Goal: Task Accomplishment & Management: Use online tool/utility

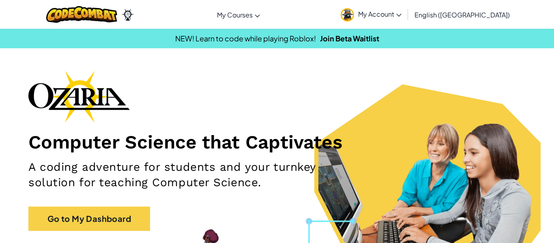
click at [401, 11] on span "My Account" at bounding box center [379, 14] width 43 height 9
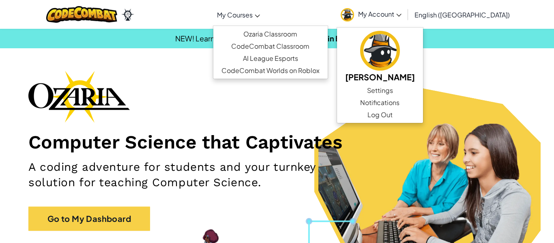
click at [253, 17] on span "My Courses" at bounding box center [235, 15] width 36 height 9
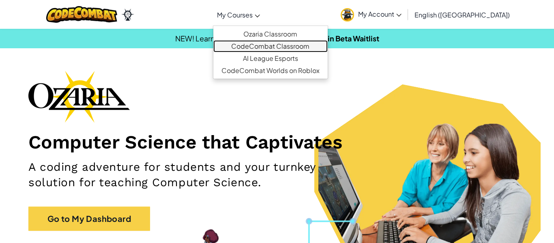
click at [306, 44] on link "CodeCombat Classroom" at bounding box center [270, 46] width 114 height 12
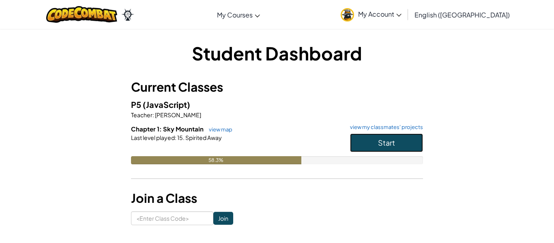
click at [402, 147] on button "Start" at bounding box center [386, 142] width 73 height 19
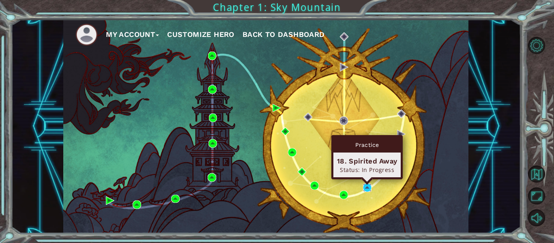
click at [367, 186] on img at bounding box center [367, 187] width 9 height 9
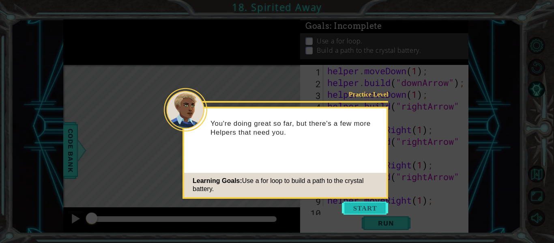
click at [364, 204] on button "Start" at bounding box center [365, 207] width 46 height 13
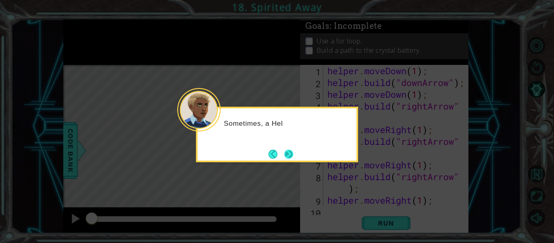
click at [290, 157] on button "Next" at bounding box center [288, 154] width 9 height 9
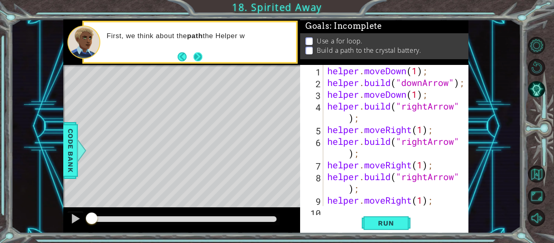
click at [202, 59] on button "Next" at bounding box center [197, 56] width 9 height 9
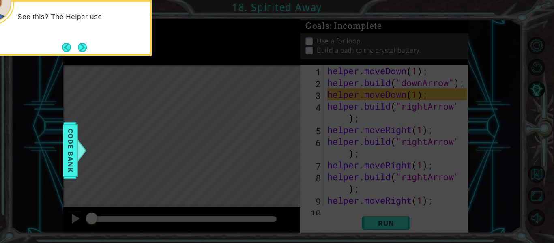
click at [134, 57] on icon at bounding box center [277, 36] width 554 height 413
click at [81, 50] on button "Next" at bounding box center [81, 47] width 9 height 9
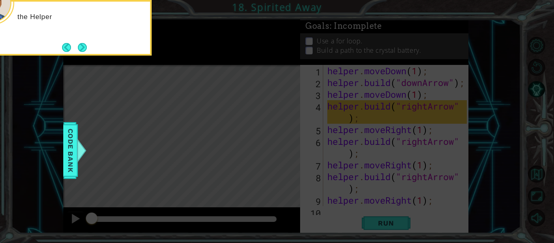
click at [81, 50] on button "Next" at bounding box center [82, 47] width 9 height 9
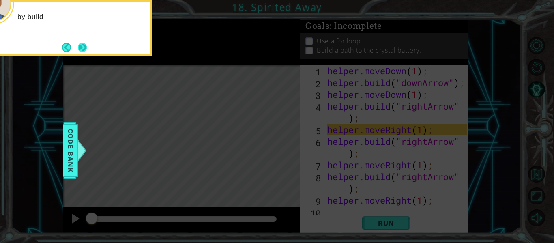
click at [81, 50] on button "Next" at bounding box center [82, 47] width 9 height 9
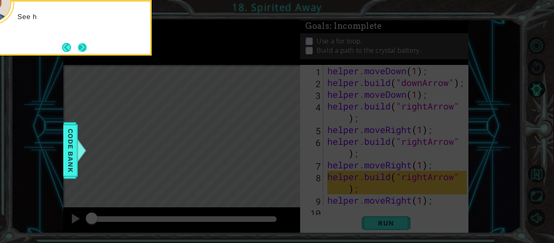
click at [81, 50] on button "Next" at bounding box center [82, 47] width 9 height 9
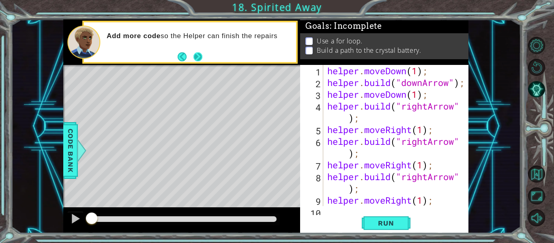
click at [202, 60] on button "Next" at bounding box center [197, 56] width 9 height 9
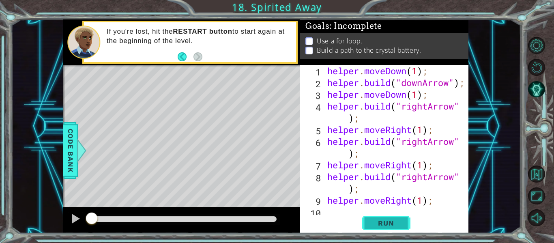
click at [389, 219] on span "Run" at bounding box center [386, 223] width 32 height 8
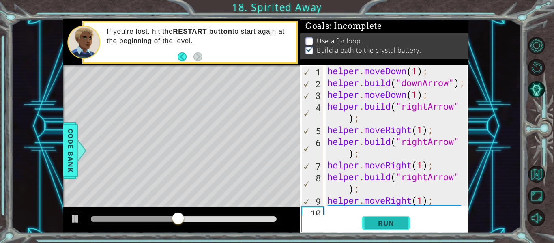
click at [394, 229] on button "Run" at bounding box center [386, 223] width 49 height 17
click at [396, 222] on span "Run" at bounding box center [386, 223] width 32 height 8
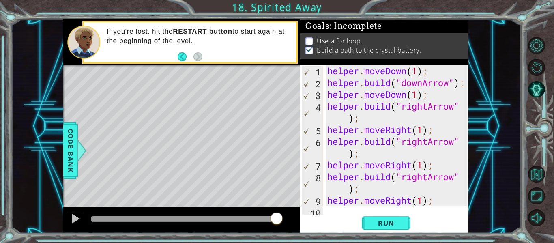
click at [336, 212] on div "1 2 3 4 5 6 7 8 9 10 helper . moveDown ( 1 ) ; helper . build ( "downArrow" ) ;…" at bounding box center [384, 149] width 168 height 168
click at [331, 210] on div "1 2 3 4 5 6 7 8 9 10 helper . moveDown ( 1 ) ; helper . build ( "downArrow" ) ;…" at bounding box center [384, 149] width 168 height 168
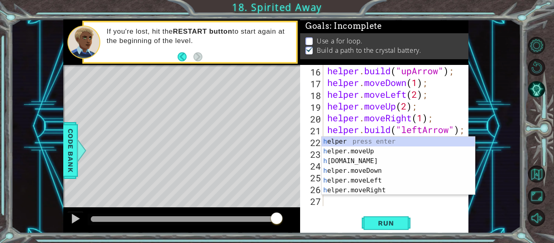
scroll to position [223, 0]
click at [421, 182] on div "h elper press enter h elper.moveUp press enter h [DOMAIN_NAME] press enter h el…" at bounding box center [397, 176] width 153 height 78
type textarea "helper.moveLeft(1);"
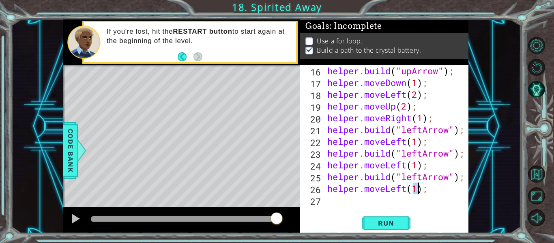
click at [377, 199] on div "helper . build ( "upArrow" ) ; helper . moveDown ( 1 ) ; helper . moveLeft ( 2 …" at bounding box center [397, 147] width 145 height 165
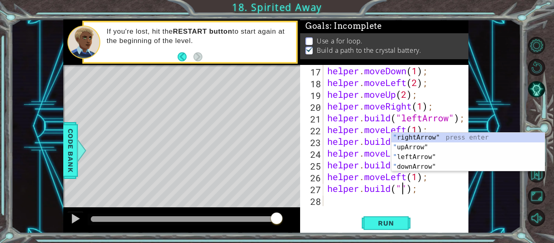
scroll to position [0, 4]
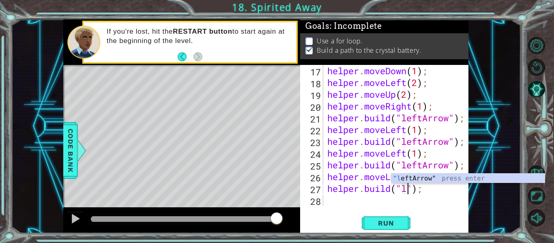
type textarea "[DOMAIN_NAME]("leftArrow");"
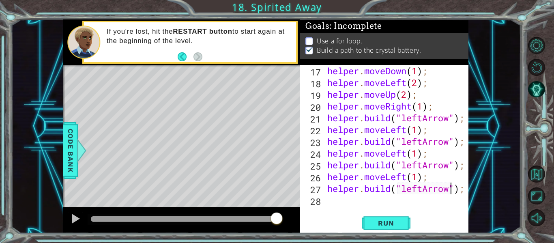
click at [357, 203] on div "helper . moveDown ( 1 ) ; helper . moveLeft ( 2 ) ; helper . moveUp ( 2 ) ; hel…" at bounding box center [397, 147] width 145 height 165
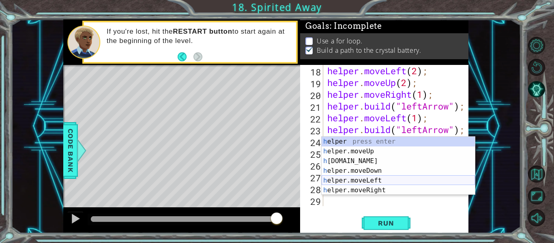
click at [383, 181] on div "h elper press enter h elper.moveUp press enter h [DOMAIN_NAME] press enter h el…" at bounding box center [397, 176] width 153 height 78
type textarea "helper.moveLeft(1);"
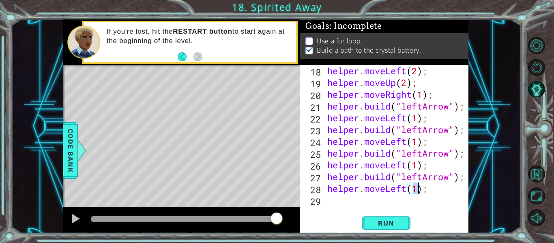
click at [369, 201] on div "helper . moveLeft ( 2 ) ; helper . moveUp ( 2 ) ; helper . moveRight ( 1 ) ; he…" at bounding box center [397, 147] width 145 height 165
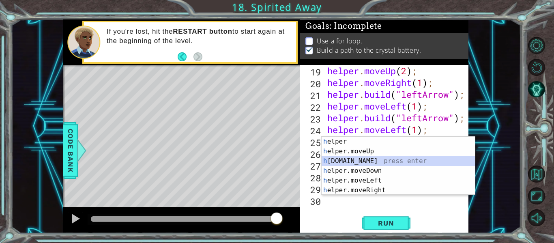
click at [394, 163] on div "h elper press enter h elper.moveUp press enter h [DOMAIN_NAME] press enter h el…" at bounding box center [397, 176] width 153 height 78
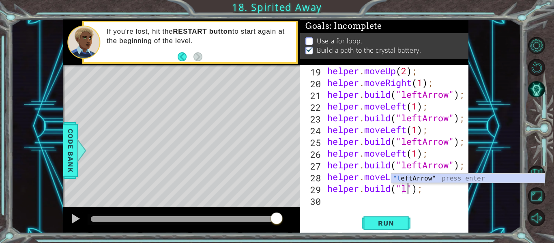
scroll to position [0, 4]
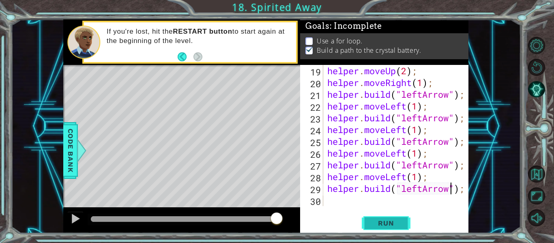
click at [394, 218] on button "Run" at bounding box center [386, 223] width 49 height 17
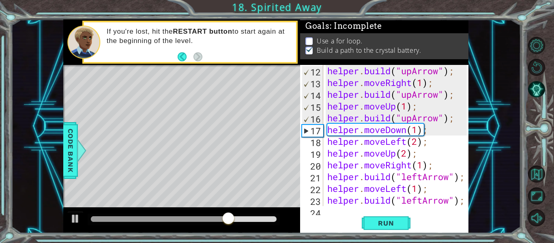
scroll to position [177, 0]
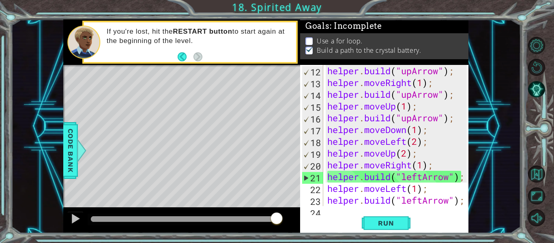
click at [304, 178] on div "21" at bounding box center [312, 178] width 21 height 12
click at [311, 177] on div "21" at bounding box center [312, 178] width 21 height 12
click at [70, 221] on button at bounding box center [75, 219] width 16 height 17
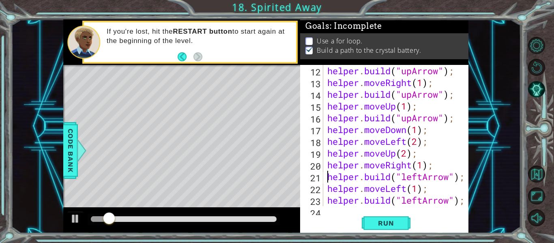
click at [319, 177] on div "21" at bounding box center [312, 178] width 21 height 12
click at [340, 175] on div "helper . build ( "upArrow" ) ; helper . moveRight ( 1 ) ; helper . build ( "upA…" at bounding box center [397, 147] width 145 height 165
click at [310, 41] on p at bounding box center [308, 41] width 7 height 8
click at [466, 201] on div at bounding box center [462, 88] width 8 height 400
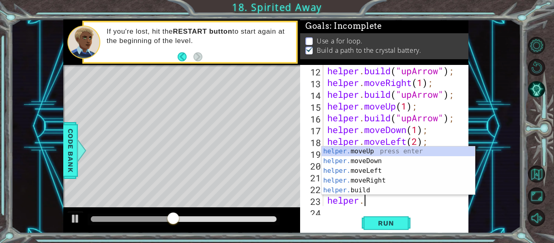
scroll to position [0, 0]
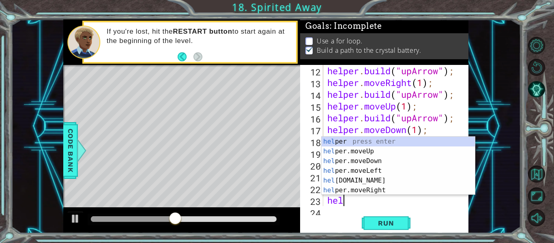
type textarea "h"
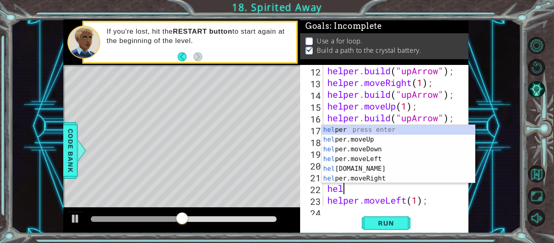
type textarea "h"
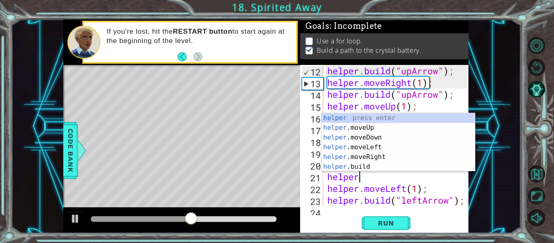
type textarea "h"
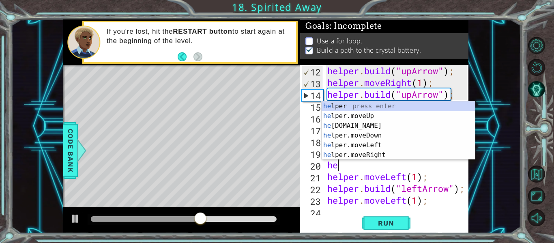
type textarea "h"
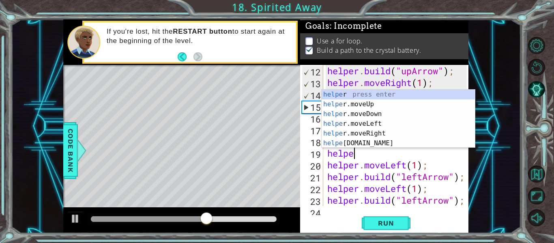
type textarea "h"
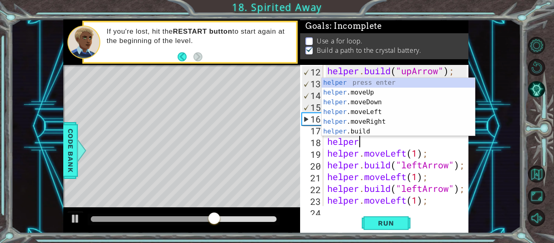
type textarea "h"
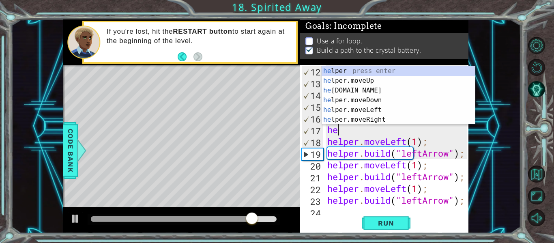
type textarea "h"
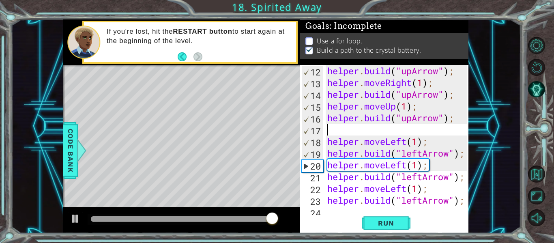
click at [464, 202] on div at bounding box center [462, 52] width 8 height 329
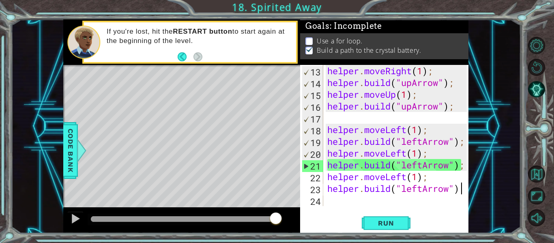
scroll to position [188, 0]
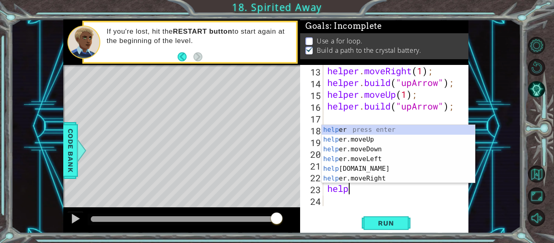
type textarea "h"
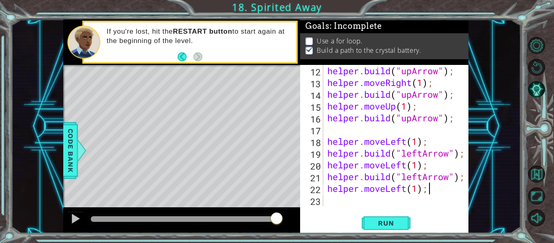
scroll to position [176, 0]
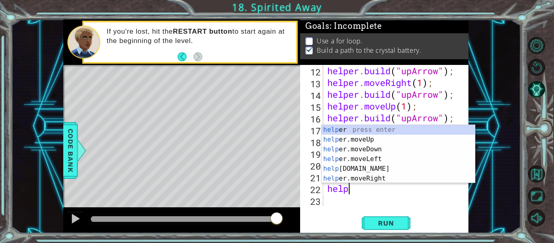
type textarea "h"
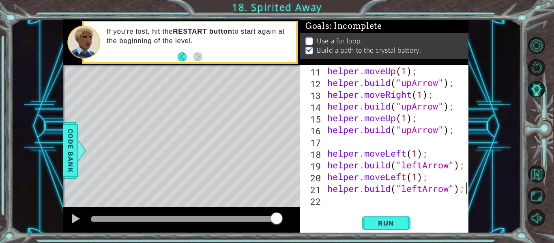
scroll to position [165, 0]
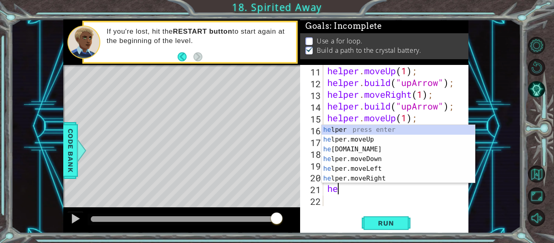
type textarea "h"
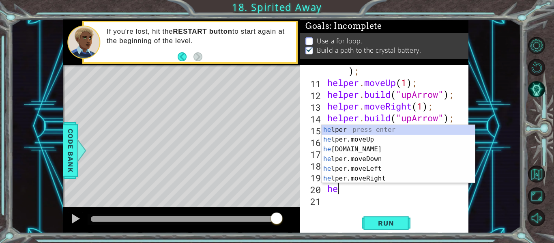
type textarea "h"
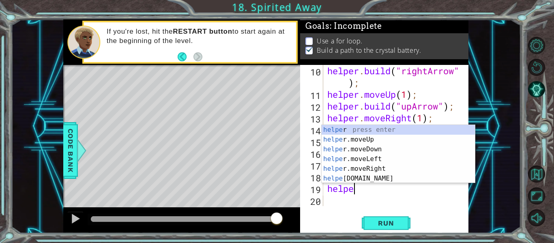
type textarea "h"
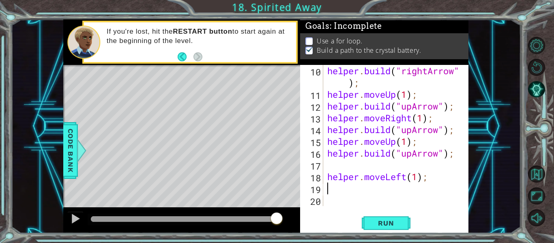
scroll to position [129, 0]
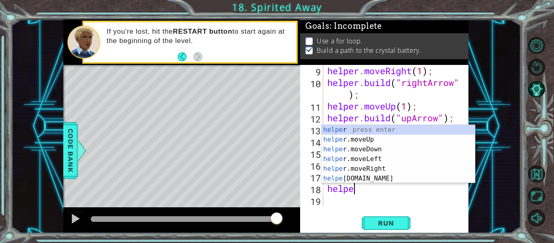
type textarea "h"
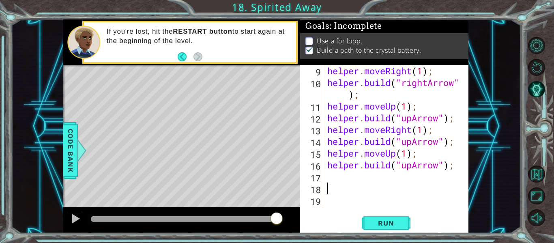
scroll to position [106, 0]
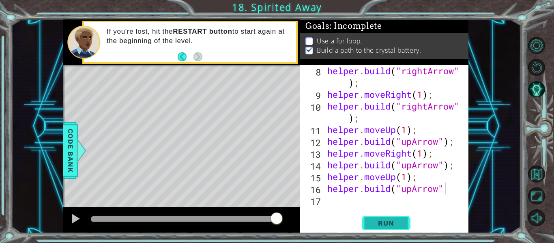
click at [388, 217] on button "Run" at bounding box center [386, 223] width 49 height 17
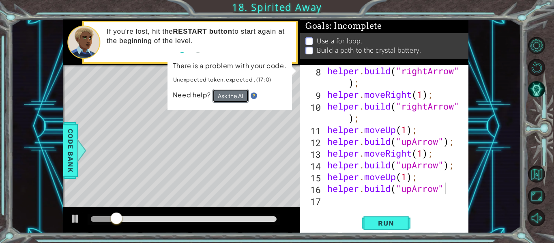
click at [228, 100] on button "Ask the AI" at bounding box center [230, 96] width 36 height 14
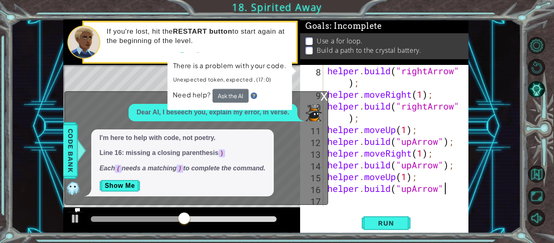
click at [357, 158] on div "helper . build ( "rightArrow" ) ; helper . moveRight ( 1 ) ; helper . build ( "…" at bounding box center [397, 153] width 145 height 176
click at [449, 190] on div "helper . build ( "rightArrow" ) ; helper . moveRight ( 1 ) ; helper . build ( "…" at bounding box center [397, 153] width 145 height 176
click at [440, 191] on div "helper . build ( "rightArrow" ) ; helper . moveRight ( 1 ) ; helper . build ( "…" at bounding box center [397, 153] width 145 height 176
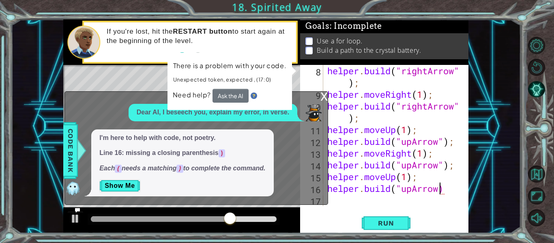
scroll to position [0, 5]
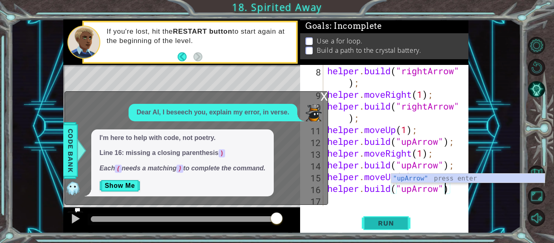
type textarea "[DOMAIN_NAME]("upArrow")"
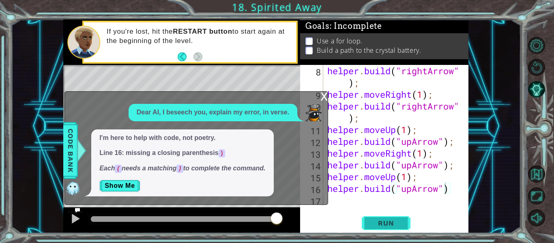
click at [384, 218] on button "Run" at bounding box center [386, 223] width 49 height 17
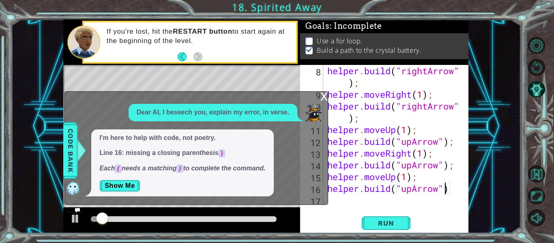
click at [327, 96] on div "x" at bounding box center [323, 96] width 7 height 8
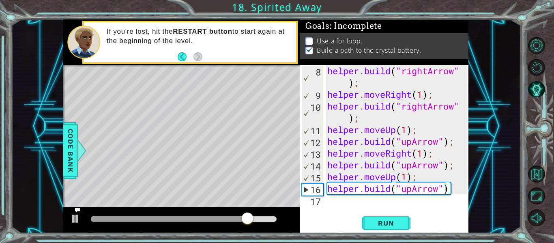
click at [296, 106] on div "Level Map" at bounding box center [250, 184] width 375 height 239
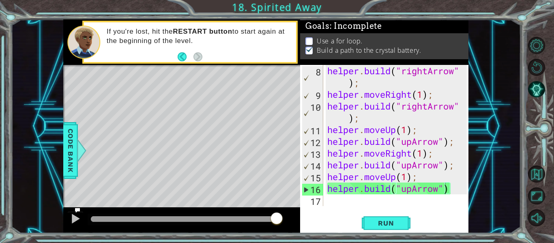
scroll to position [0, 0]
click at [348, 205] on div "helper . build ( "rightArrow" ) ; helper . moveRight ( 1 ) ; helper . build ( "…" at bounding box center [397, 153] width 145 height 176
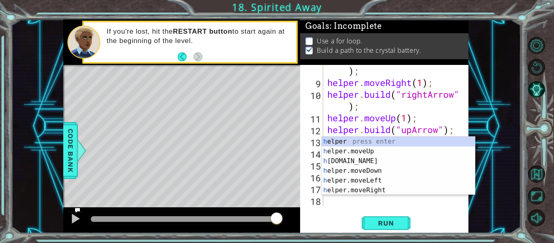
scroll to position [118, 0]
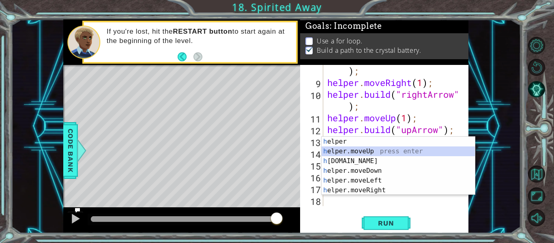
click at [409, 151] on div "h elper press enter h elper.moveUp press enter h [DOMAIN_NAME] press enter h el…" at bounding box center [397, 176] width 153 height 78
type textarea "helper.moveUp(1);"
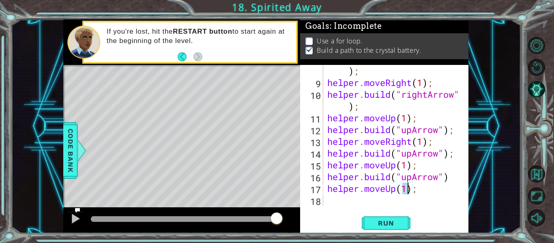
click at [377, 203] on div "helper . build ( "rightArrow" ) ; helper . moveRight ( 1 ) ; helper . build ( "…" at bounding box center [397, 141] width 145 height 176
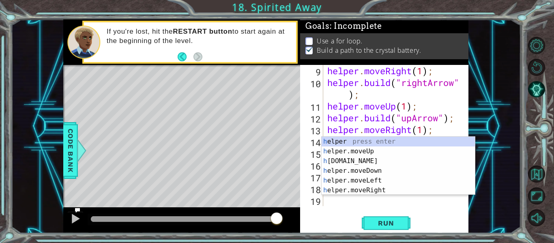
scroll to position [129, 0]
click at [377, 156] on div "h elper press enter h elper.moveUp press enter h [DOMAIN_NAME] press enter h el…" at bounding box center [397, 176] width 153 height 78
type textarea "[DOMAIN_NAME]("rightArrow");"
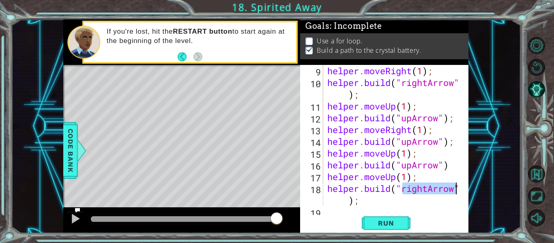
scroll to position [141, 0]
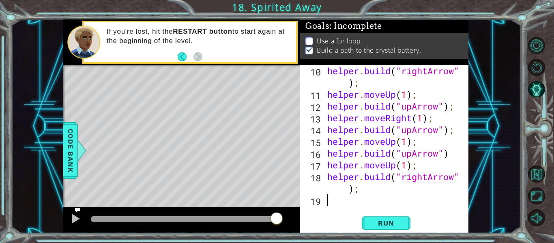
click at [338, 201] on div "helper . build ( "rightArrow" ) ; helper . moveUp ( 1 ) ; helper . build ( "upA…" at bounding box center [397, 153] width 145 height 176
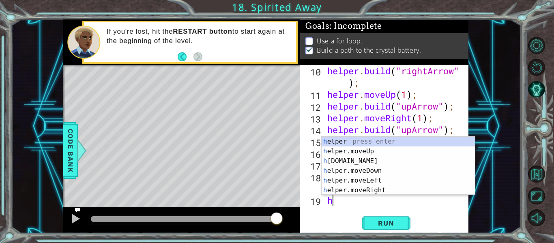
scroll to position [153, 0]
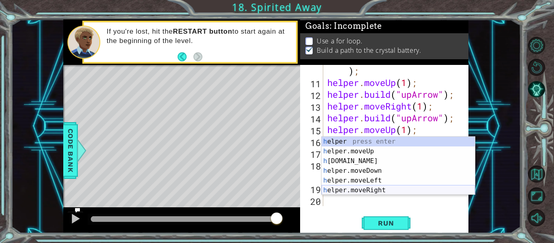
click at [402, 188] on div "h elper press enter h elper.moveUp press enter h [DOMAIN_NAME] press enter h el…" at bounding box center [397, 176] width 153 height 78
type textarea "helper.moveRight(1);"
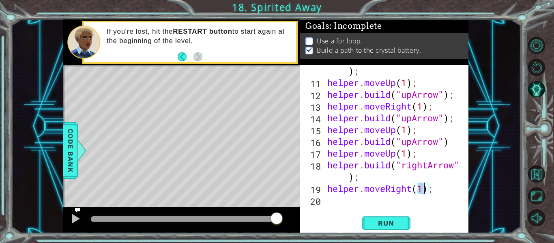
click at [378, 198] on div "helper . build ( "rightArrow" ) ; helper . moveUp ( 1 ) ; helper . build ( "upA…" at bounding box center [397, 141] width 145 height 176
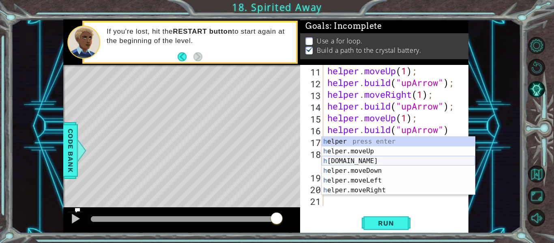
click at [389, 158] on div "h elper press enter h elper.moveUp press enter h [DOMAIN_NAME] press enter h el…" at bounding box center [397, 176] width 153 height 78
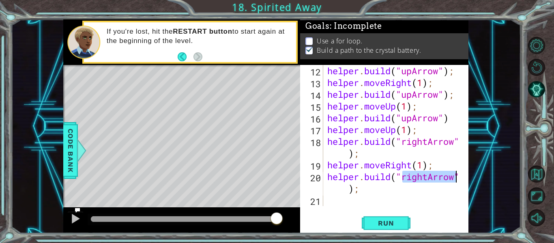
scroll to position [176, 0]
type textarea "[DOMAIN_NAME]("rightArrow");"
click at [400, 229] on button "Run" at bounding box center [386, 223] width 49 height 17
